Goal: Navigation & Orientation: Find specific page/section

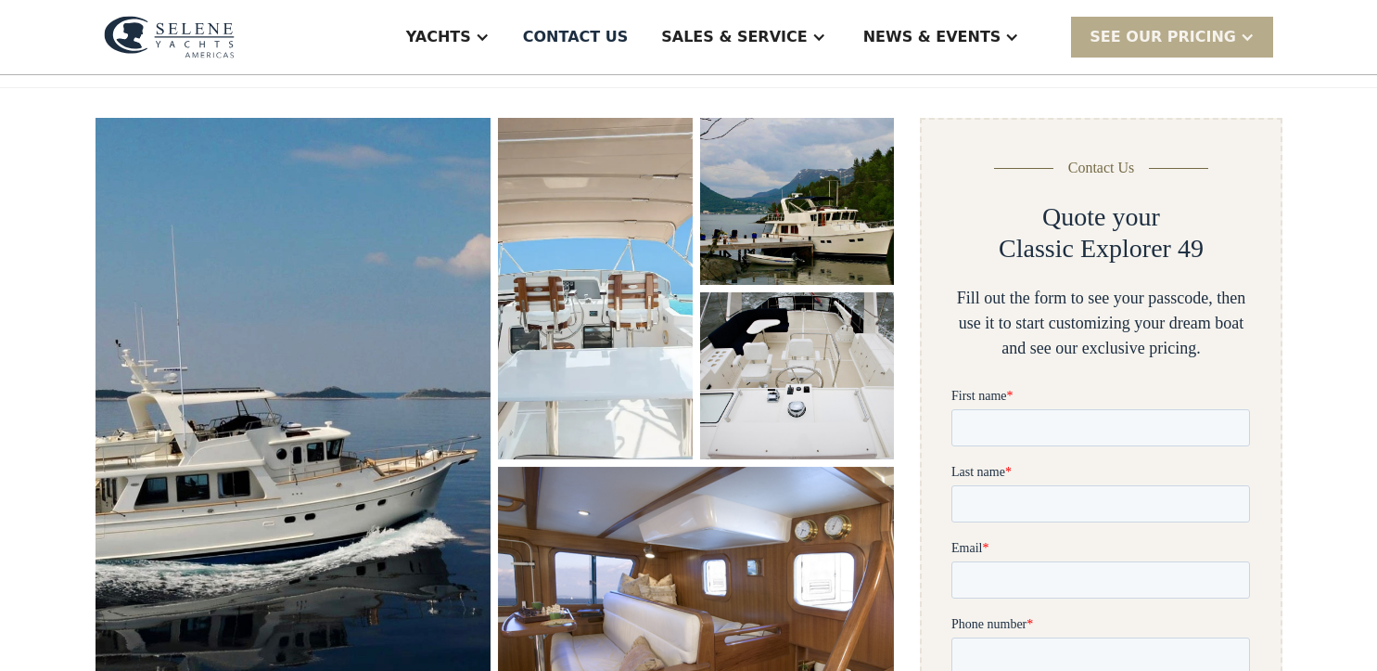
scroll to position [185, 0]
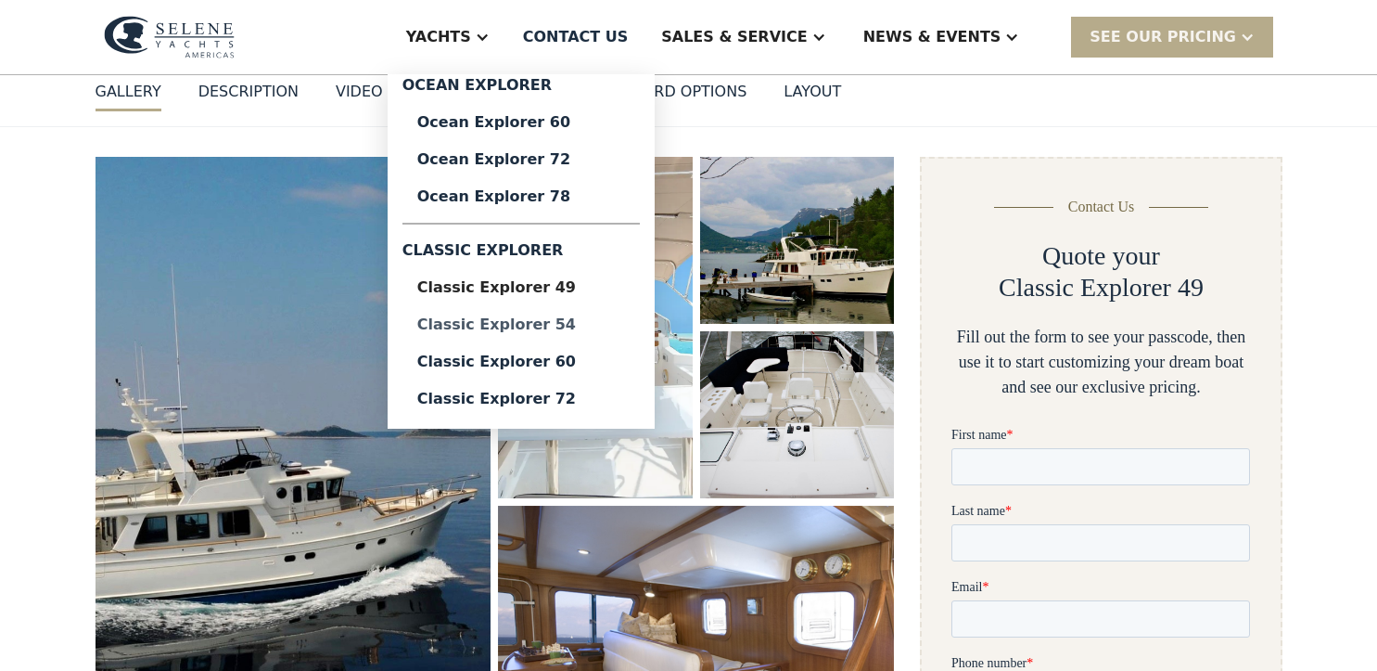
click at [615, 327] on div "Classic Explorer 54" at bounding box center [521, 324] width 208 height 15
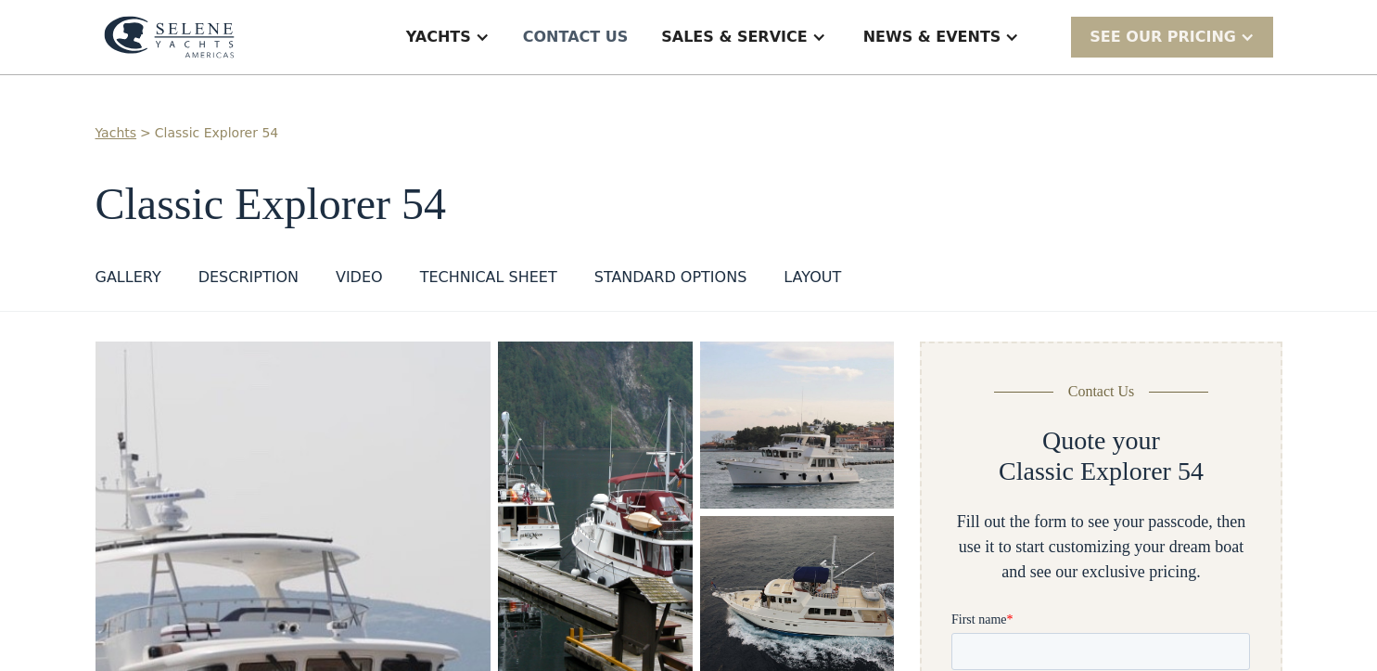
click at [629, 47] on div "Contact US" at bounding box center [576, 37] width 106 height 22
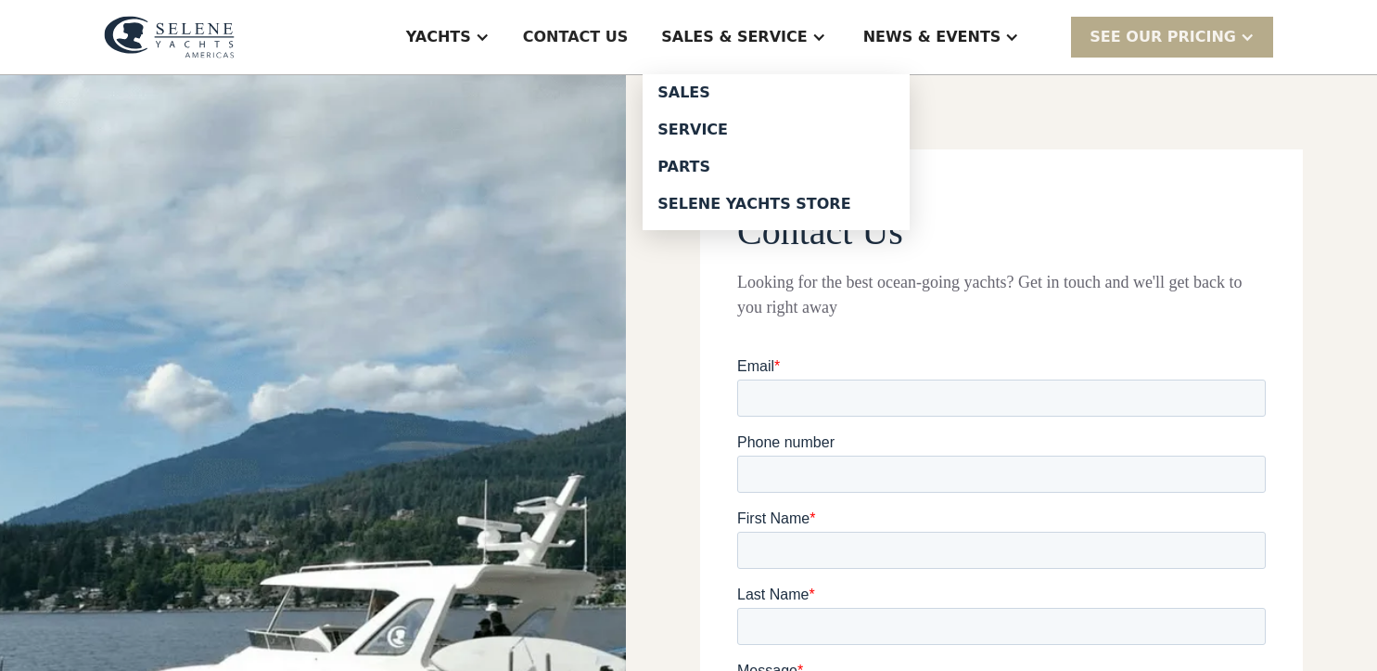
click at [794, 33] on div "Sales & Service" at bounding box center [734, 37] width 146 height 22
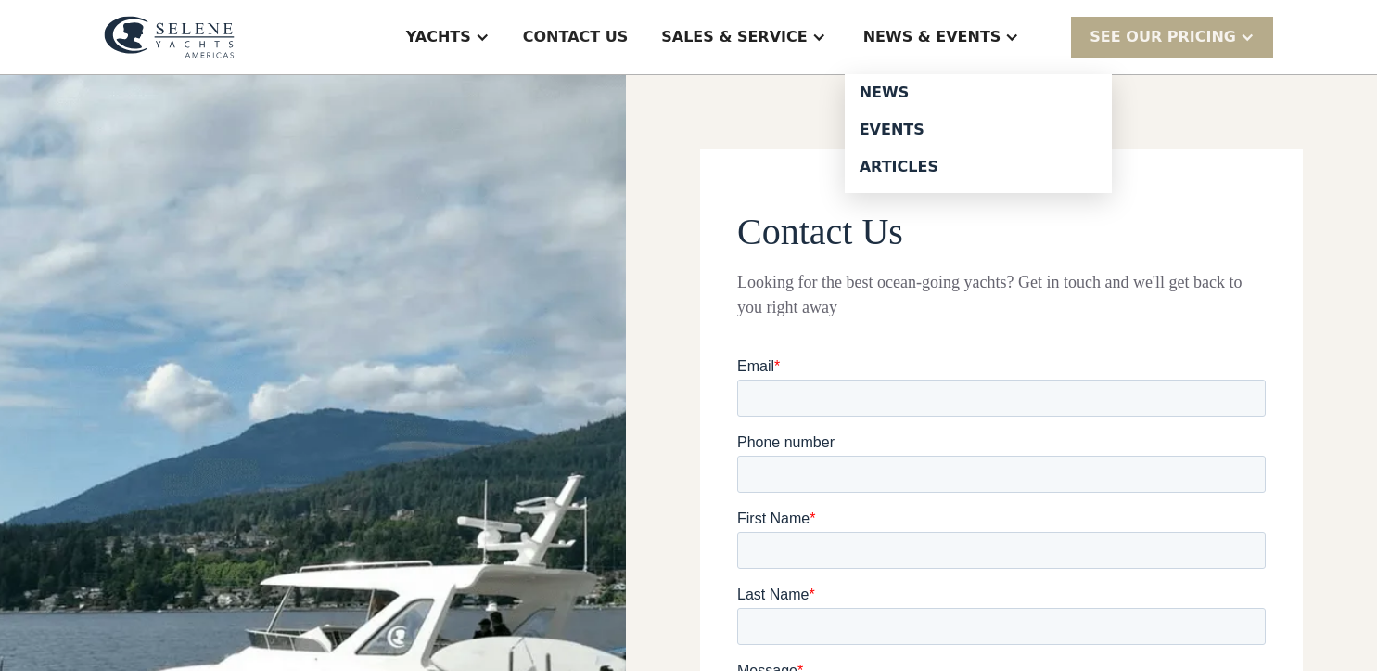
click at [952, 30] on div "News & EVENTS" at bounding box center [932, 37] width 138 height 22
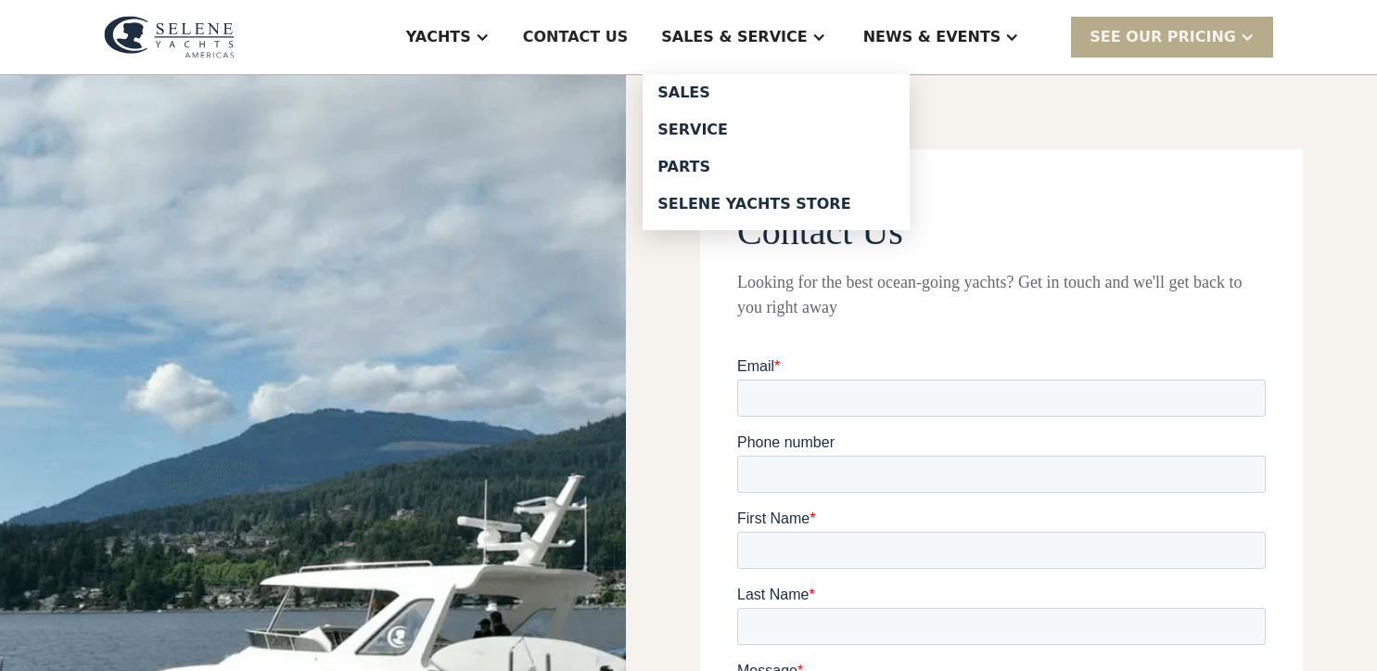
click at [742, 32] on div "Sales & Service" at bounding box center [734, 37] width 146 height 22
click at [816, 204] on div "Selene Yachts Store" at bounding box center [776, 204] width 237 height 15
